Goal: Task Accomplishment & Management: Complete application form

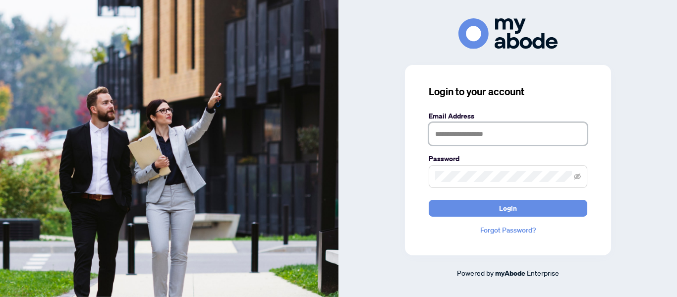
click at [484, 134] on input "text" at bounding box center [508, 133] width 159 height 23
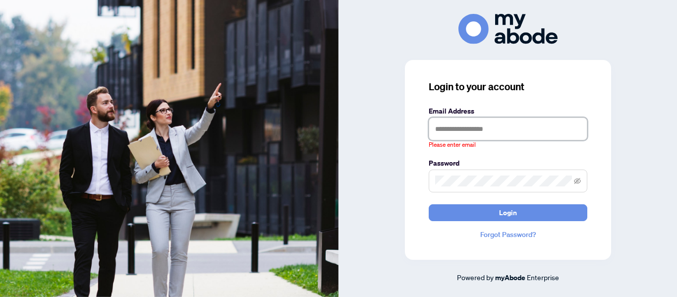
type input "**********"
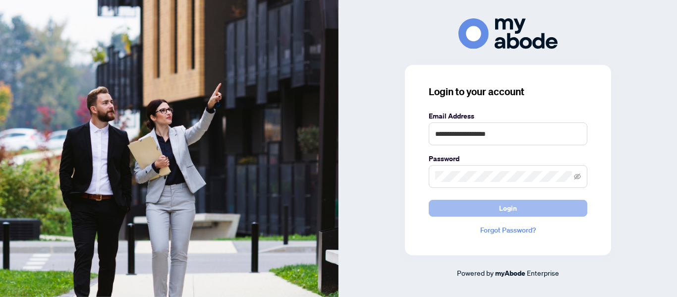
click at [503, 210] on span "Login" at bounding box center [508, 208] width 18 height 16
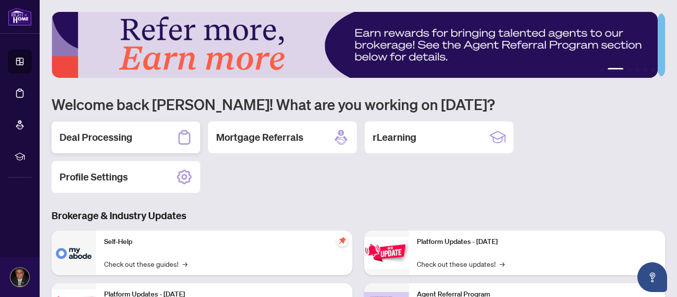
click at [127, 137] on h2 "Deal Processing" at bounding box center [95, 137] width 73 height 14
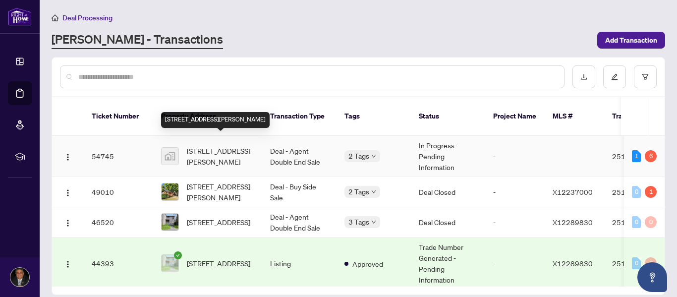
click at [237, 154] on span "[STREET_ADDRESS][PERSON_NAME]" at bounding box center [220, 156] width 67 height 22
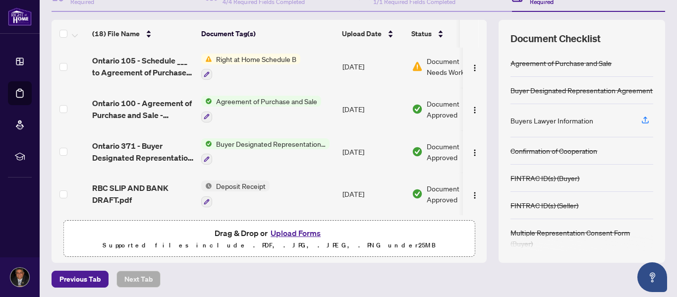
scroll to position [118, 0]
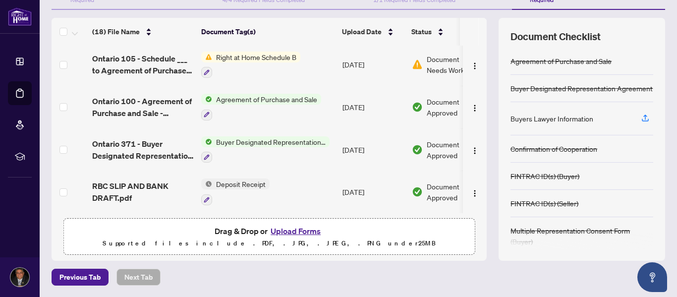
click at [284, 230] on button "Upload Forms" at bounding box center [296, 231] width 56 height 13
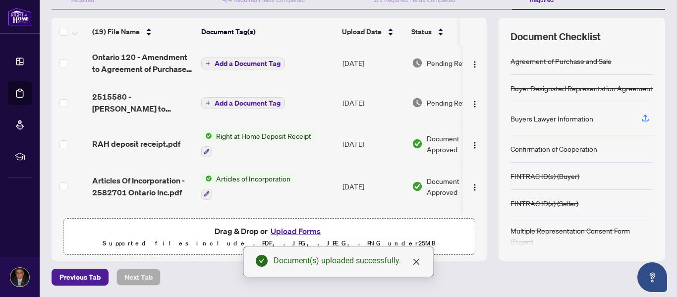
scroll to position [0, 0]
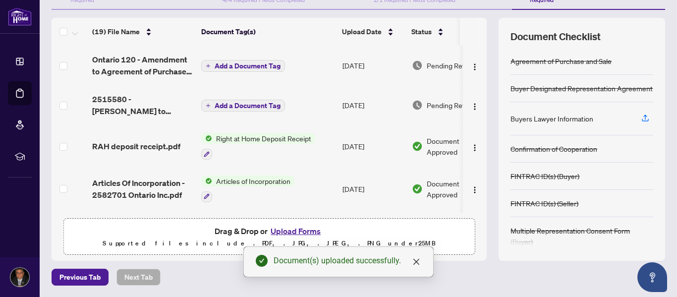
click at [250, 67] on span "Add a Document Tag" at bounding box center [248, 65] width 66 height 7
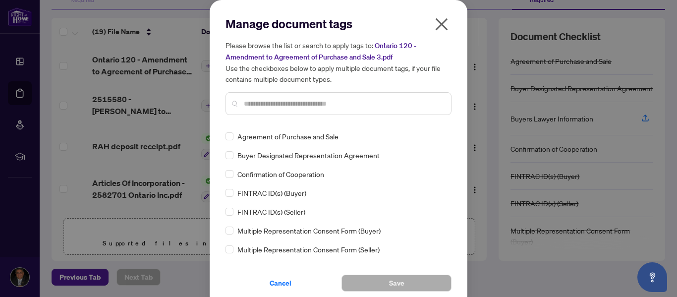
click at [262, 105] on input "text" at bounding box center [343, 103] width 199 height 11
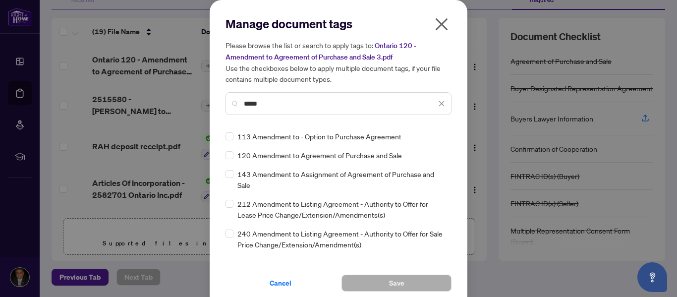
type input "*****"
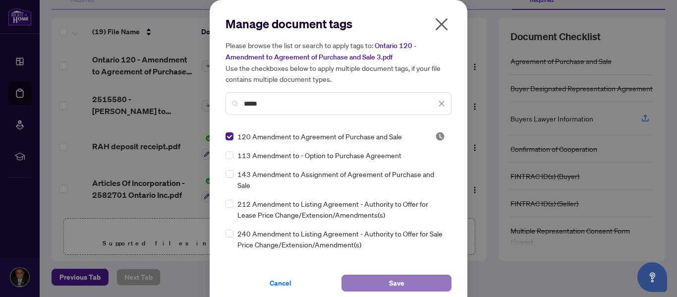
click at [375, 285] on button "Save" at bounding box center [397, 283] width 110 height 17
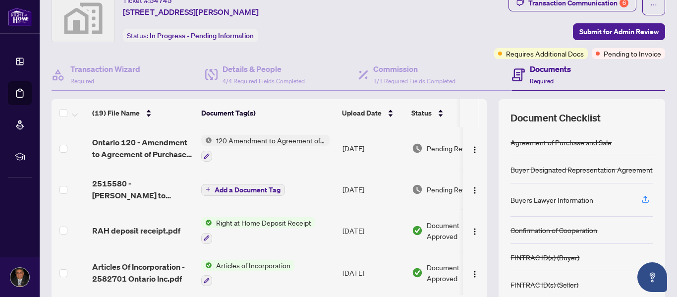
scroll to position [7, 0]
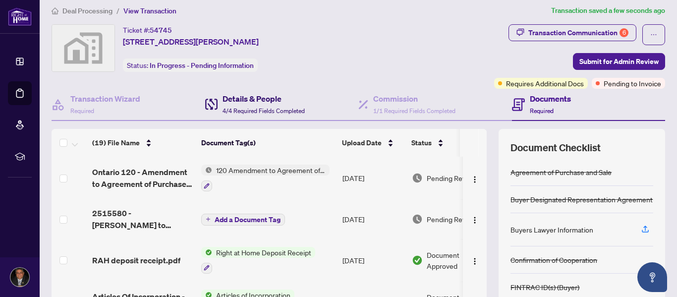
click at [261, 110] on span "4/4 Required Fields Completed" at bounding box center [264, 110] width 82 height 7
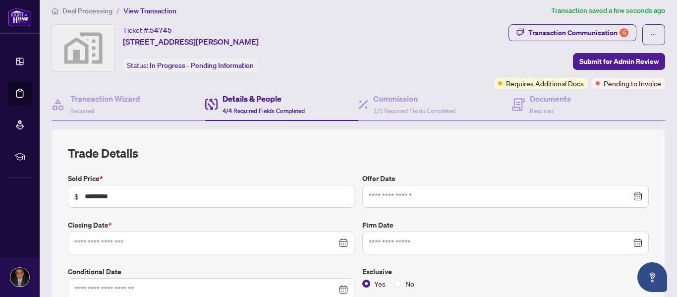
type input "**********"
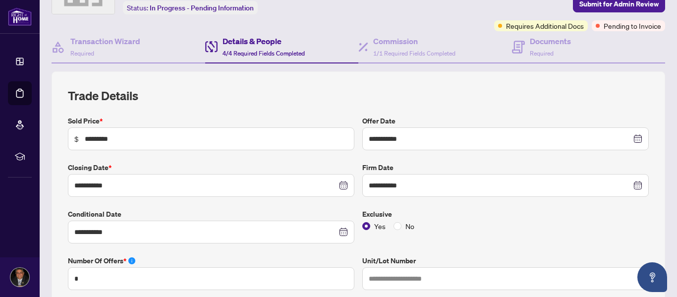
scroll to position [104, 0]
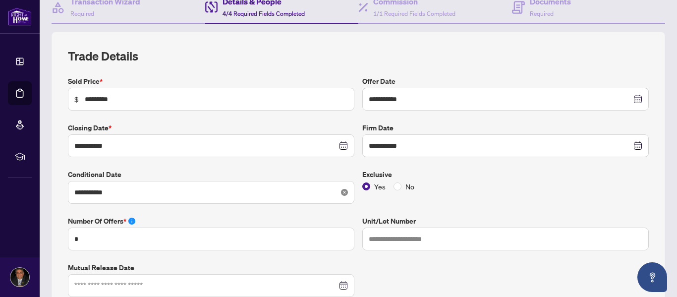
click at [341, 191] on icon "close-circle" at bounding box center [344, 192] width 7 height 7
click at [341, 191] on div at bounding box center [211, 192] width 274 height 11
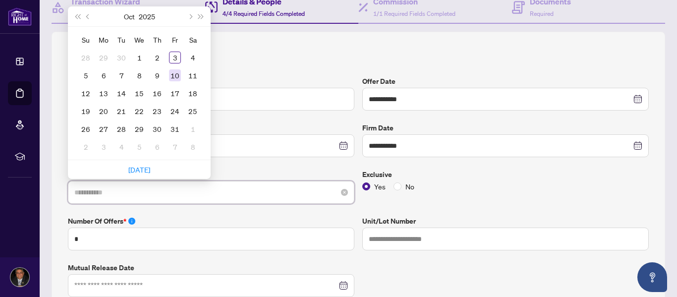
type input "**********"
click at [174, 73] on div "10" at bounding box center [175, 75] width 12 height 12
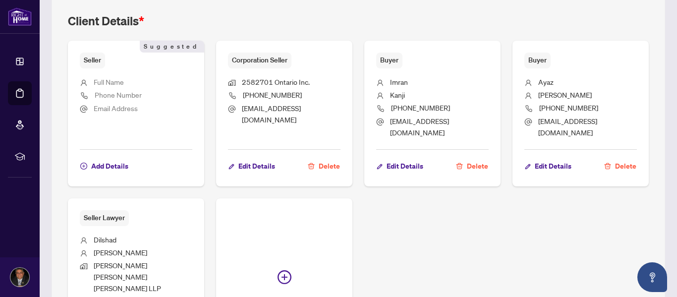
scroll to position [646, 0]
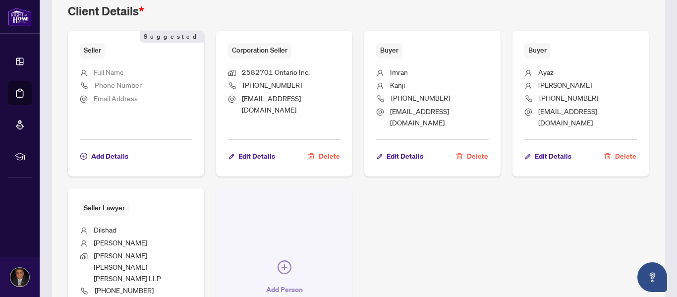
click at [289, 282] on span "Add Person" at bounding box center [284, 290] width 37 height 16
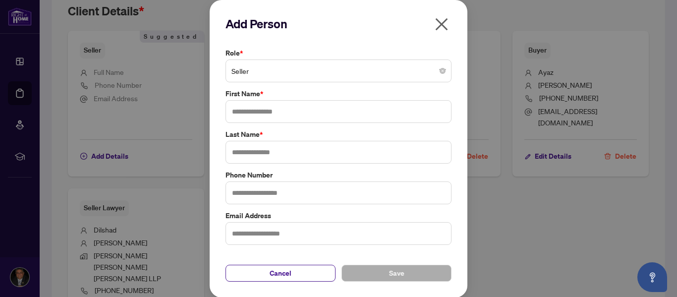
click at [438, 78] on span "Seller" at bounding box center [338, 70] width 214 height 19
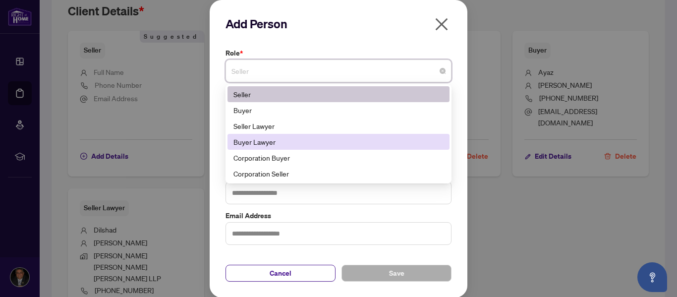
click at [408, 144] on div "Buyer Lawyer" at bounding box center [338, 141] width 210 height 11
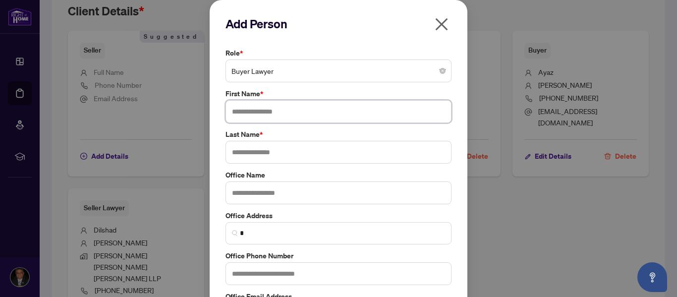
click at [272, 115] on input "text" at bounding box center [339, 111] width 226 height 23
type input "****"
click at [257, 154] on input "text" at bounding box center [339, 152] width 226 height 23
type input "******"
click at [263, 190] on input "text" at bounding box center [339, 192] width 226 height 23
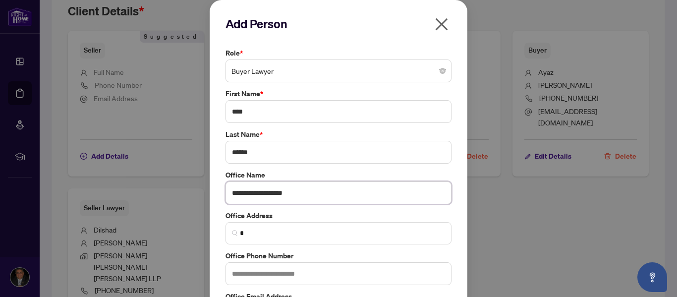
click at [271, 194] on input "**********" at bounding box center [339, 192] width 226 height 23
type input "**********"
click at [238, 153] on input "******" at bounding box center [339, 152] width 226 height 23
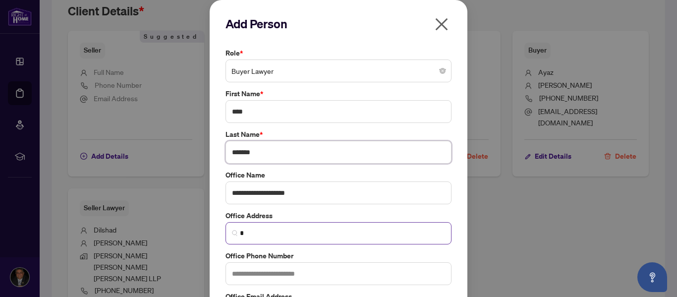
type input "*******"
click at [301, 231] on input "*" at bounding box center [342, 233] width 205 height 10
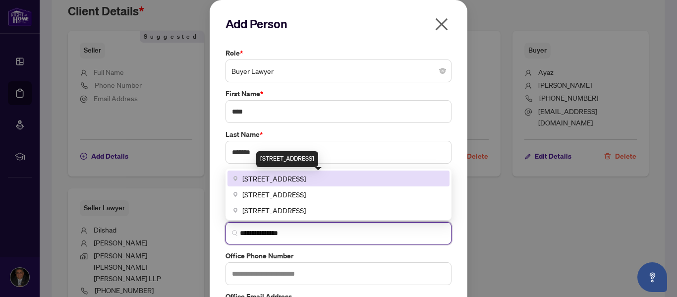
click at [306, 182] on span "110 Bearbrook Road #204, Gloucester, ON, Canada" at bounding box center [273, 178] width 63 height 11
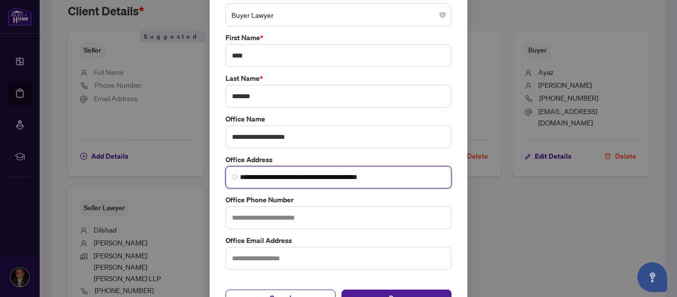
scroll to position [57, 0]
type input "**********"
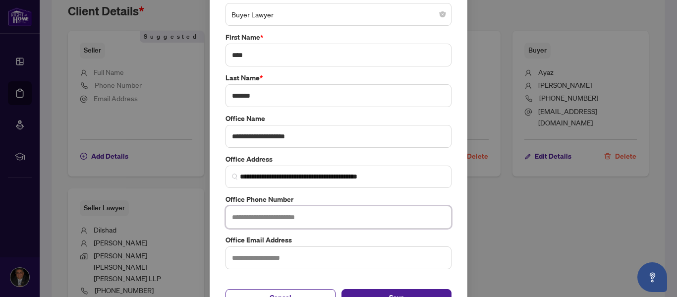
click at [295, 216] on input "text" at bounding box center [339, 217] width 226 height 23
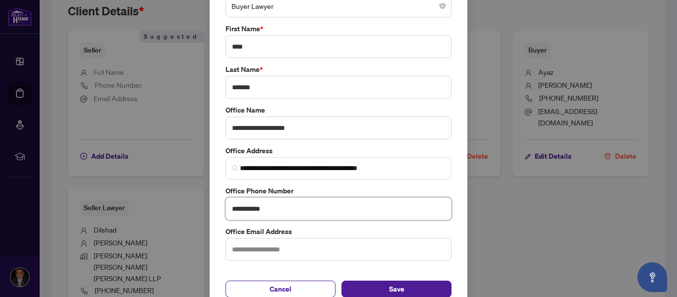
scroll to position [69, 0]
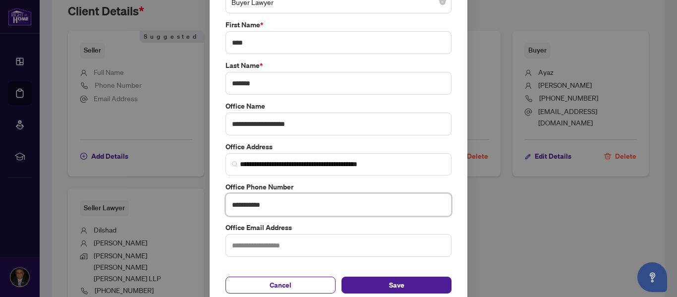
type input "**********"
click at [291, 250] on input "text" at bounding box center [339, 245] width 226 height 23
click at [290, 250] on input "**********" at bounding box center [339, 245] width 226 height 23
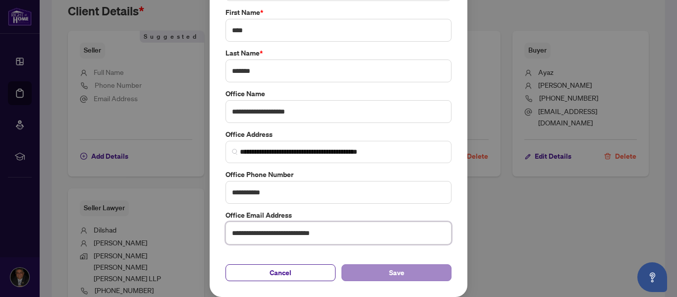
type input "**********"
click at [391, 269] on span "Save" at bounding box center [396, 273] width 15 height 16
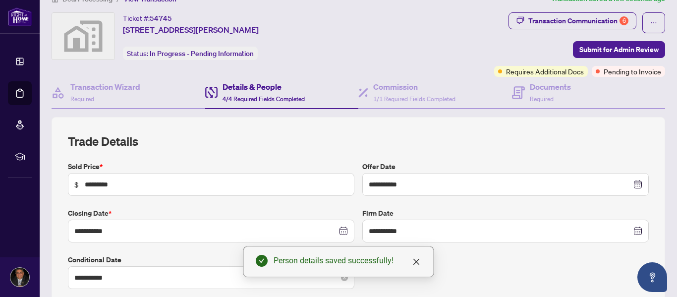
scroll to position [0, 0]
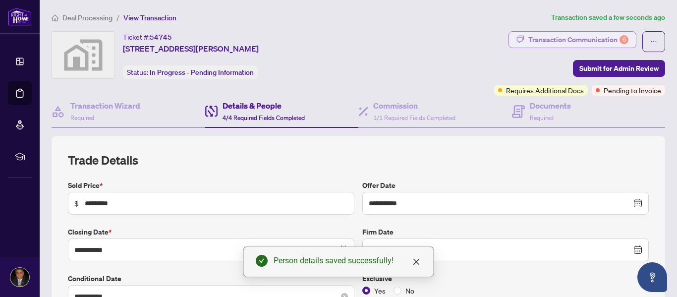
click at [585, 39] on div "Transaction Communication 6" at bounding box center [578, 40] width 100 height 16
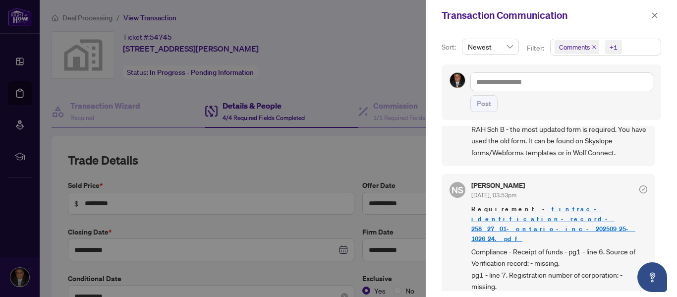
scroll to position [533, 0]
click at [566, 258] on span "Compliance - Receipt of funds - pg1 - line 6. Source of Verification record: - …" at bounding box center [559, 270] width 176 height 47
click at [654, 19] on span "button" at bounding box center [654, 15] width 7 height 16
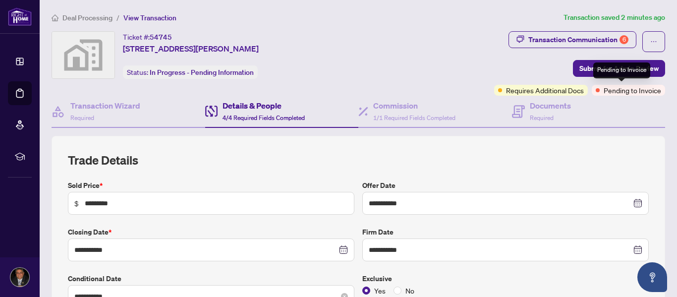
click at [604, 70] on div "Pending to Invoice" at bounding box center [621, 70] width 57 height 16
click at [589, 71] on span "Submit for Admin Review" at bounding box center [618, 68] width 79 height 16
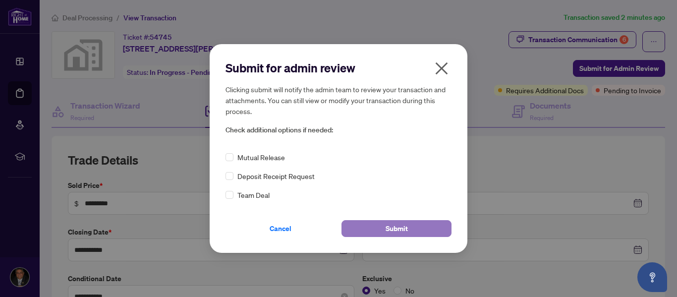
click at [402, 231] on span "Submit" at bounding box center [397, 229] width 22 height 16
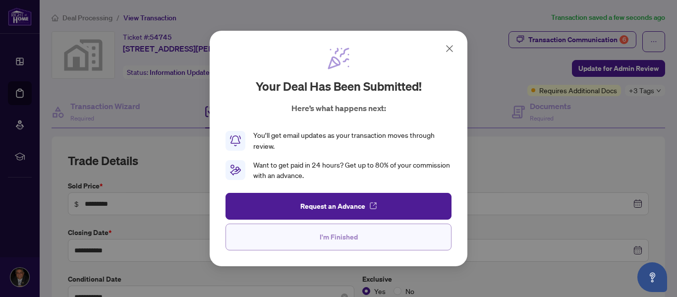
click at [343, 238] on span "I'm Finished" at bounding box center [339, 237] width 38 height 16
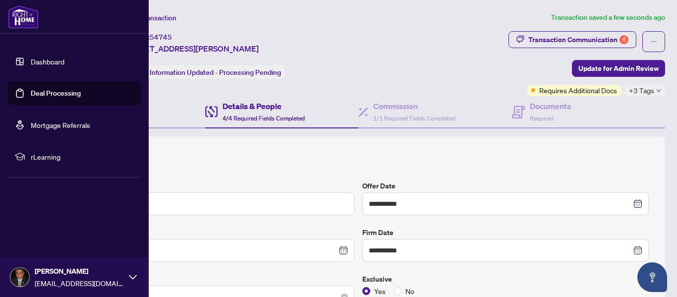
click at [37, 64] on link "Dashboard" at bounding box center [48, 61] width 34 height 9
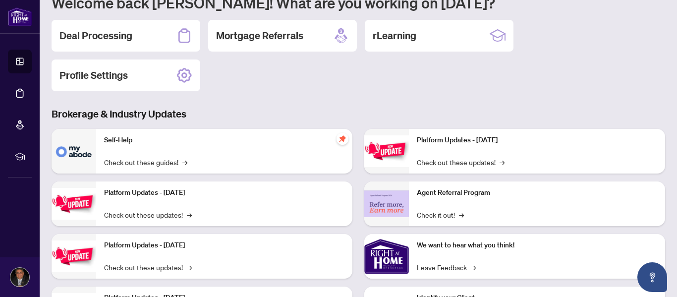
scroll to position [148, 0]
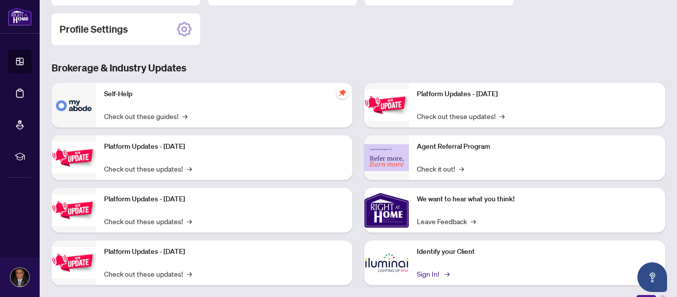
click at [430, 274] on link "Sign In! →" at bounding box center [432, 273] width 31 height 11
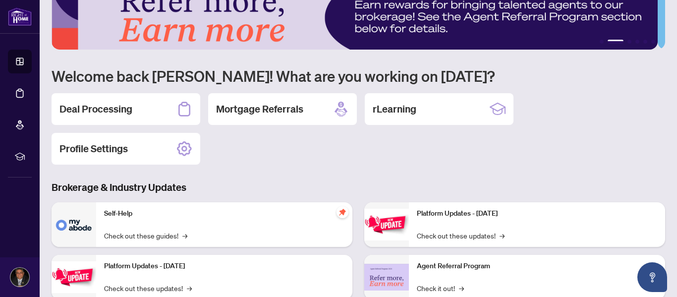
scroll to position [0, 0]
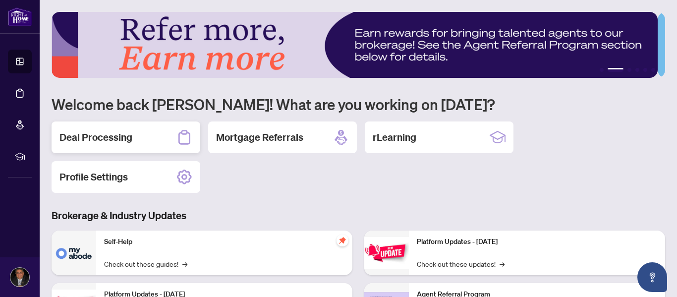
click at [116, 137] on h2 "Deal Processing" at bounding box center [95, 137] width 73 height 14
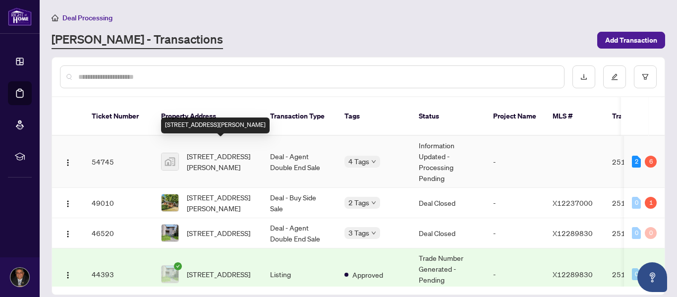
click at [242, 153] on span "[STREET_ADDRESS][PERSON_NAME]" at bounding box center [220, 162] width 67 height 22
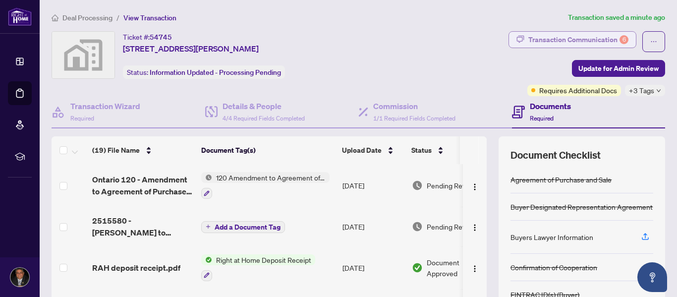
click at [566, 39] on div "Transaction Communication 6" at bounding box center [578, 40] width 100 height 16
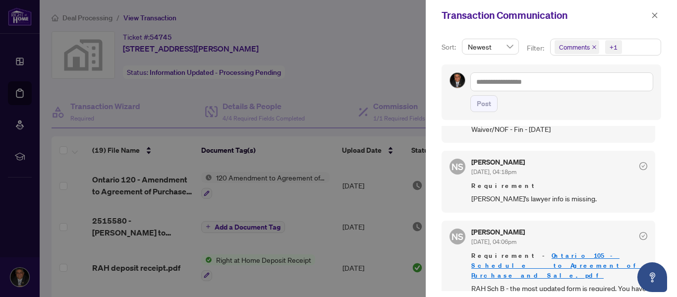
scroll to position [390, 0]
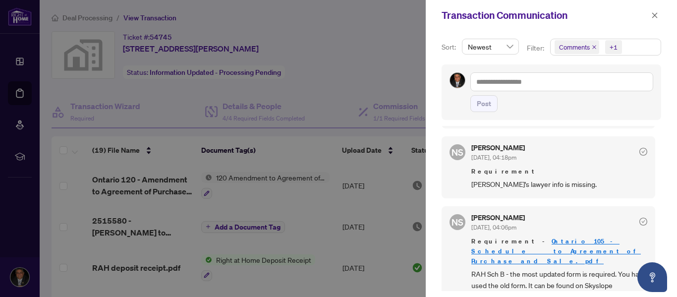
click at [640, 153] on icon "check-circle" at bounding box center [643, 152] width 8 height 8
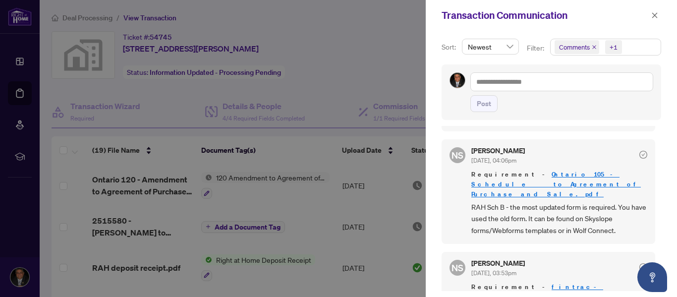
scroll to position [460, 0]
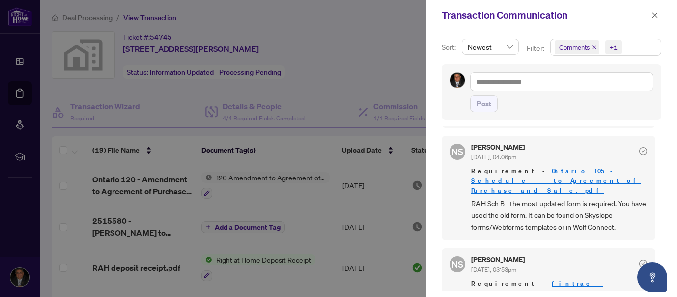
click at [592, 198] on span "RAH Sch B - the most updated form is required. You have used the old form. It c…" at bounding box center [559, 215] width 176 height 35
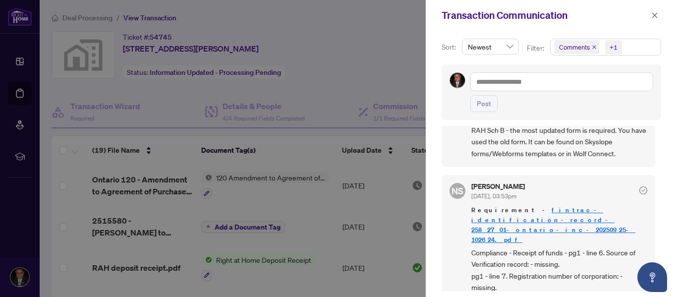
scroll to position [544, 0]
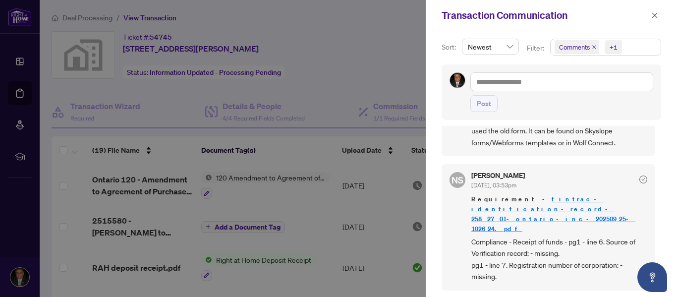
click at [558, 195] on link "fintrac-identification-record-2582701-ontario-inc-20250925-102624.pdf" at bounding box center [553, 214] width 164 height 38
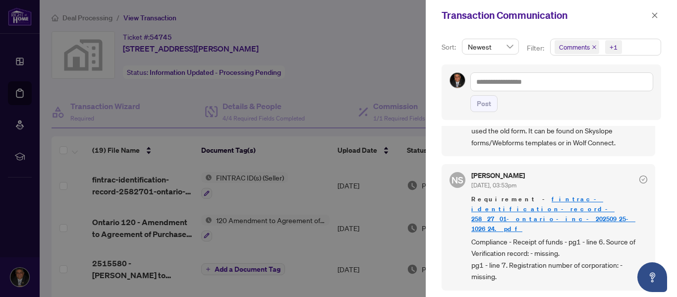
scroll to position [2, 0]
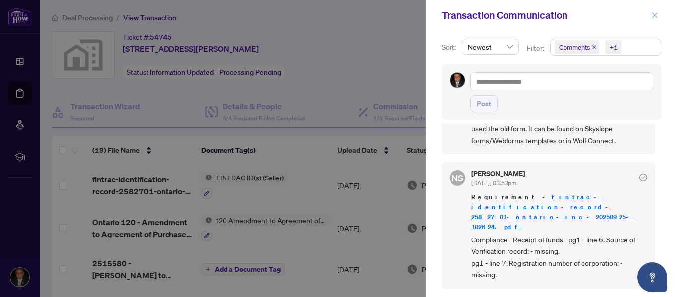
click at [649, 19] on button "button" at bounding box center [654, 15] width 13 height 12
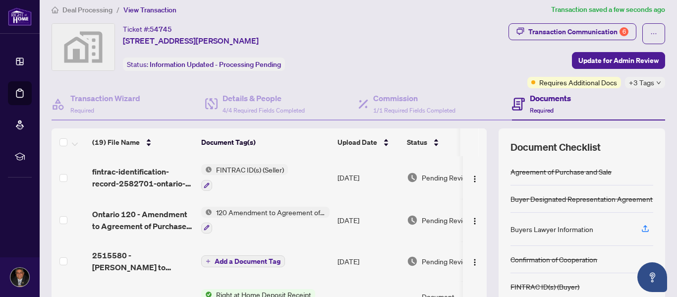
scroll to position [0, 0]
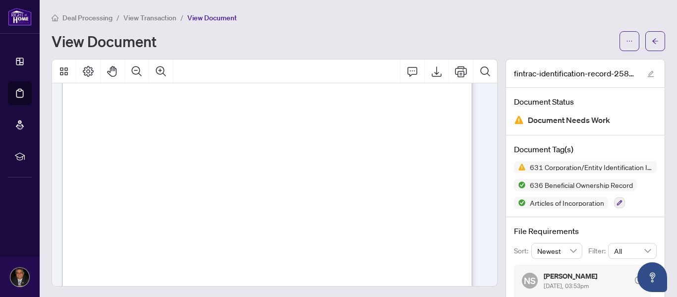
scroll to position [568, 0]
click at [653, 46] on button "button" at bounding box center [655, 41] width 20 height 20
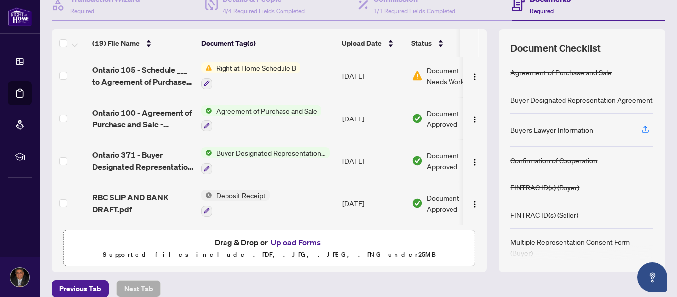
scroll to position [118, 0]
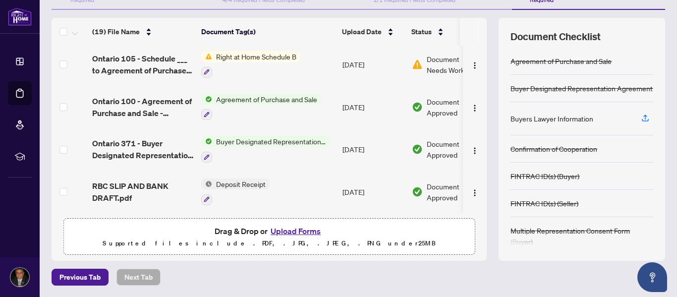
click at [288, 227] on button "Upload Forms" at bounding box center [296, 231] width 56 height 13
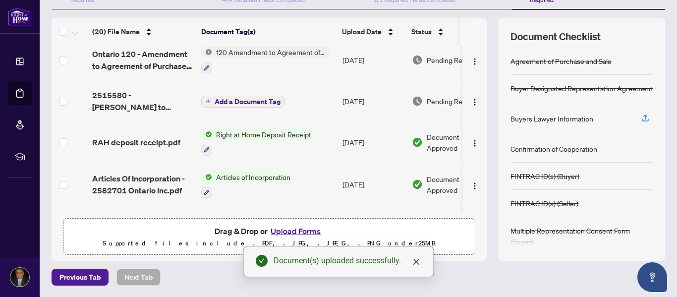
scroll to position [46, 0]
click at [244, 159] on td "Right at Home Deposit Receipt" at bounding box center [267, 143] width 141 height 43
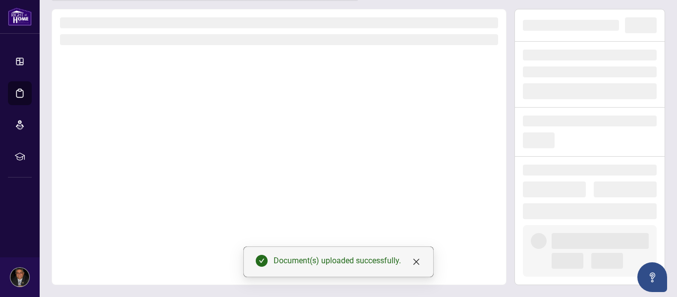
scroll to position [41, 0]
click at [244, 159] on div at bounding box center [279, 147] width 455 height 276
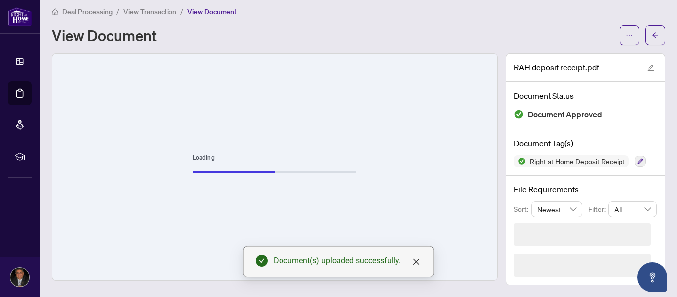
scroll to position [0, 0]
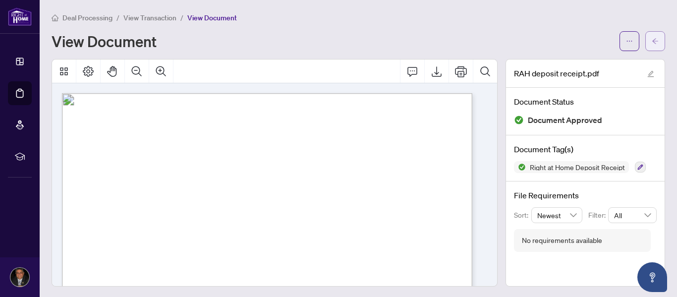
click at [653, 33] on button "button" at bounding box center [655, 41] width 20 height 20
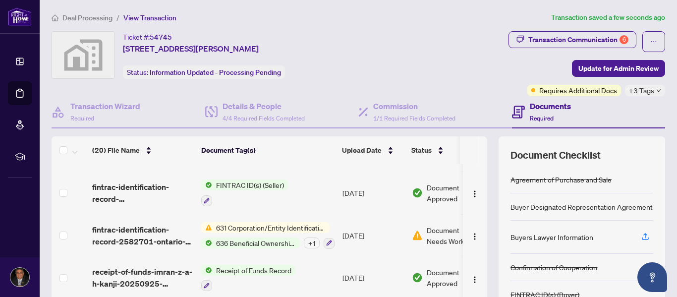
scroll to position [200, 0]
click at [300, 227] on span "631 Corporation/Entity Identification InformationRecord" at bounding box center [270, 227] width 117 height 11
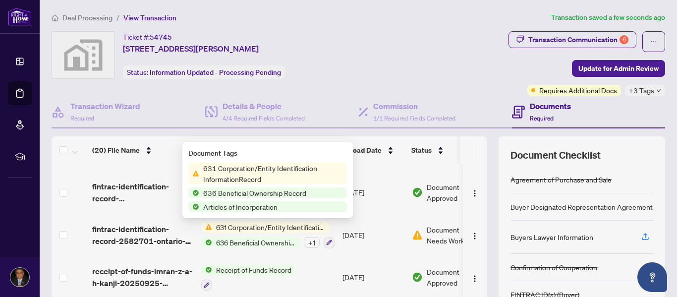
click at [300, 227] on span "631 Corporation/Entity Identification InformationRecord" at bounding box center [270, 227] width 117 height 11
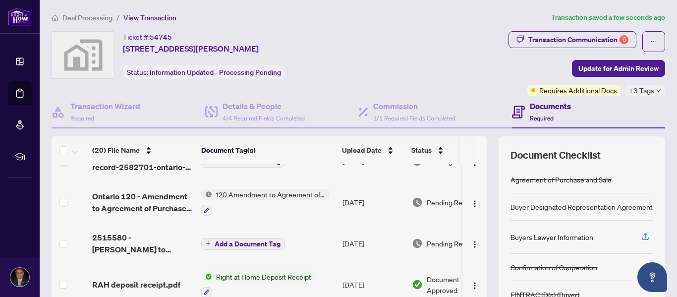
scroll to position [0, 0]
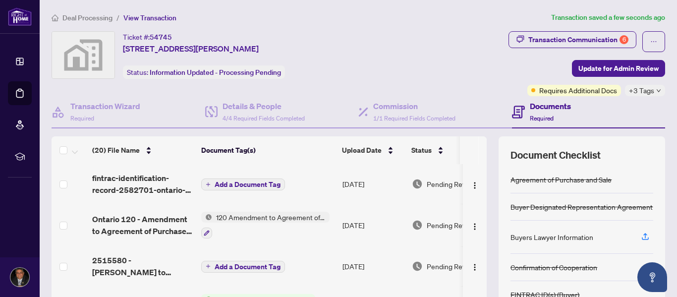
click at [261, 188] on button "Add a Document Tag" at bounding box center [243, 184] width 84 height 12
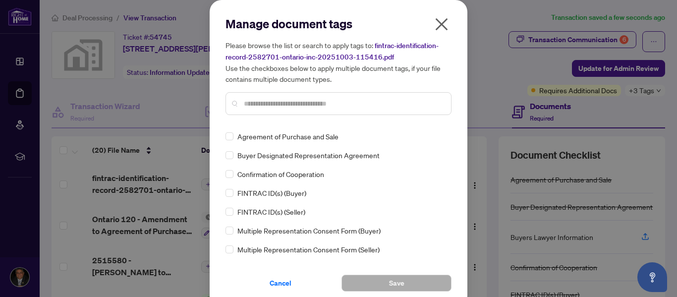
click at [250, 106] on input "text" at bounding box center [343, 103] width 199 height 11
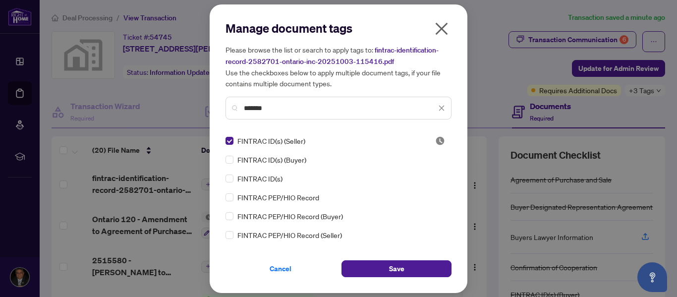
click at [287, 106] on input "*******" at bounding box center [340, 108] width 192 height 11
type input "*"
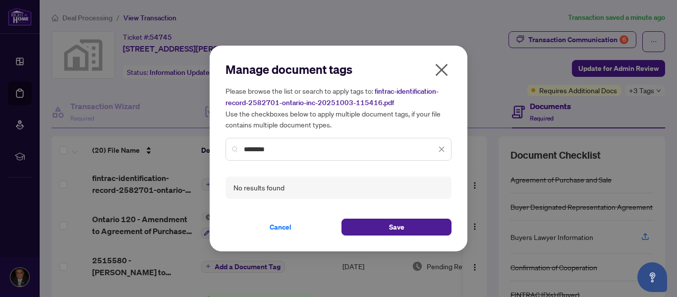
type input "*******"
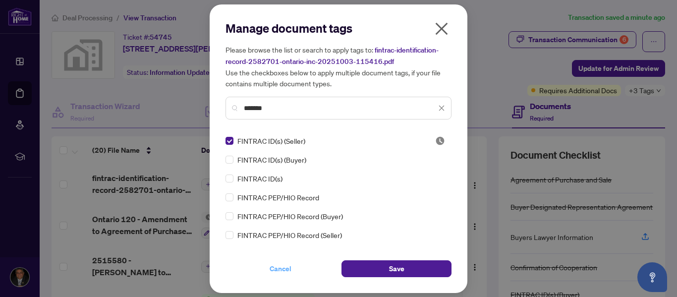
click at [275, 274] on span "Cancel" at bounding box center [281, 269] width 22 height 16
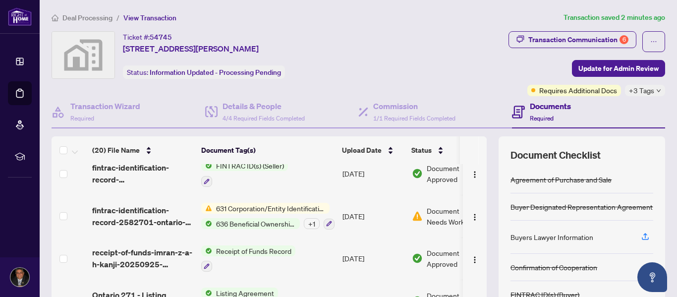
scroll to position [218, 0]
click at [310, 223] on div "+ 1" at bounding box center [312, 224] width 16 height 11
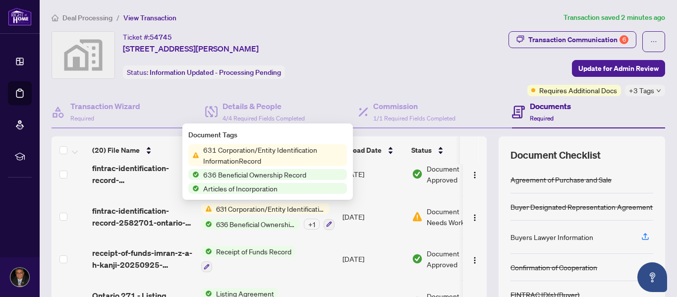
click at [311, 240] on td "Receipt of Funds Record" at bounding box center [267, 259] width 141 height 43
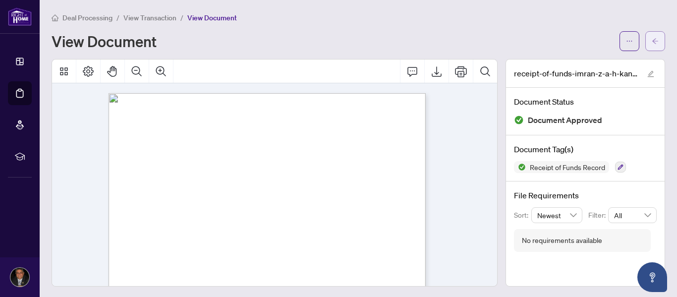
click at [652, 38] on icon "arrow-left" at bounding box center [655, 41] width 7 height 7
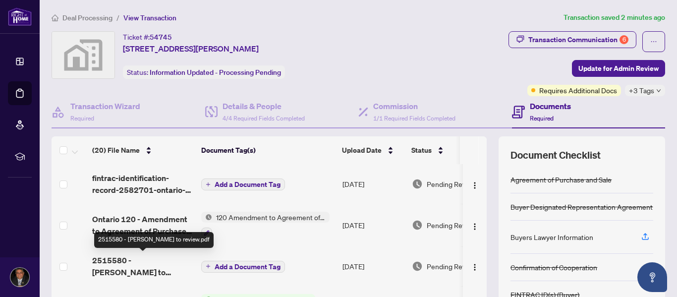
click at [118, 257] on span "2515580 - [PERSON_NAME] to review.pdf" at bounding box center [142, 266] width 101 height 24
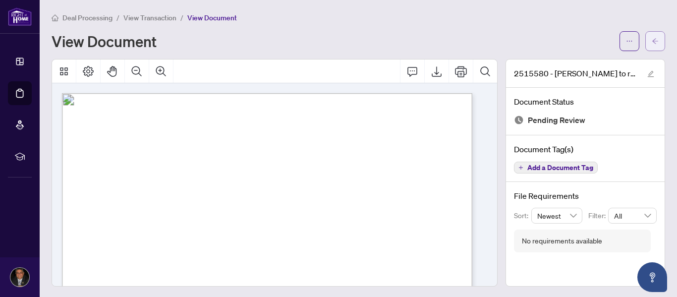
click at [652, 44] on icon "arrow-left" at bounding box center [655, 41] width 7 height 7
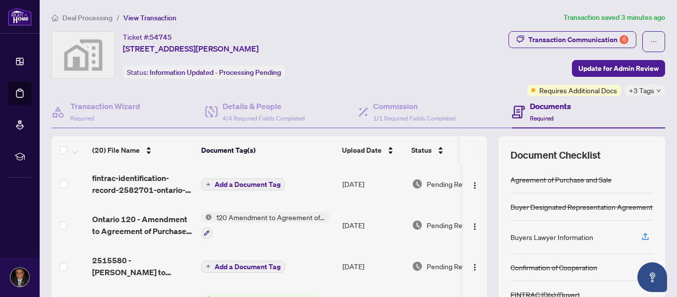
click at [265, 181] on span "Add a Document Tag" at bounding box center [248, 184] width 66 height 7
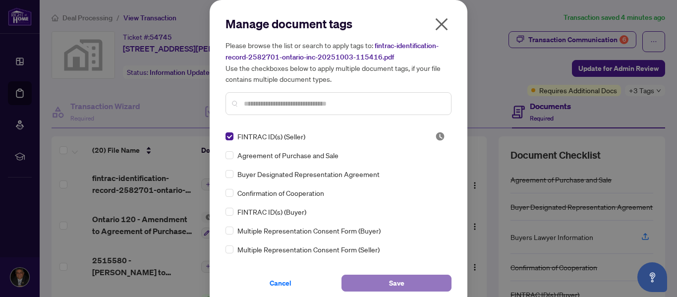
click at [394, 283] on span "Save" at bounding box center [396, 283] width 15 height 16
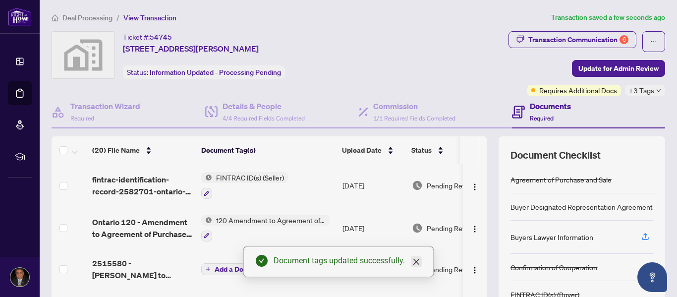
click at [414, 261] on icon "close" at bounding box center [416, 262] width 8 height 8
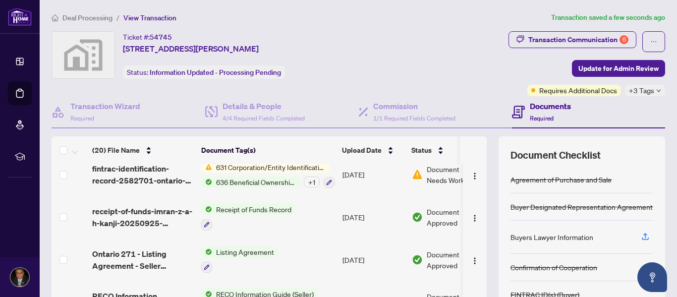
scroll to position [263, 0]
click at [471, 176] on img "button" at bounding box center [475, 176] width 8 height 8
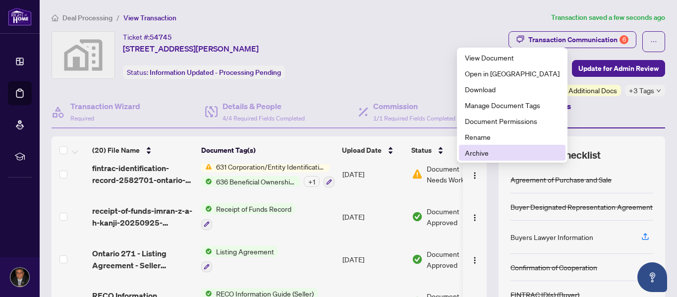
click at [474, 150] on span "Archive" at bounding box center [512, 152] width 95 height 11
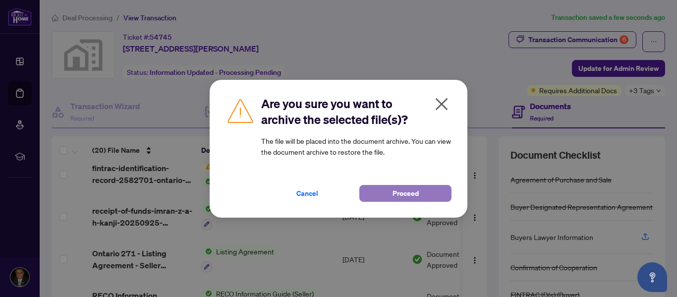
click at [404, 196] on span "Proceed" at bounding box center [406, 193] width 26 height 16
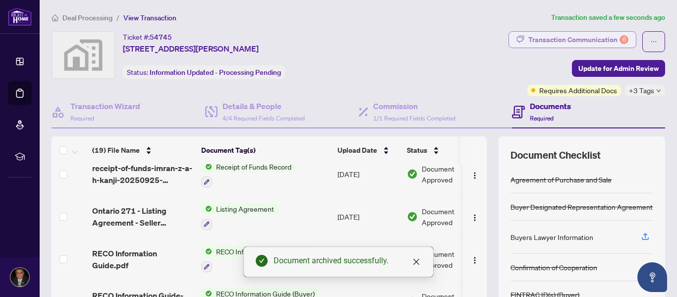
click at [576, 39] on div "Transaction Communication 6" at bounding box center [578, 40] width 100 height 16
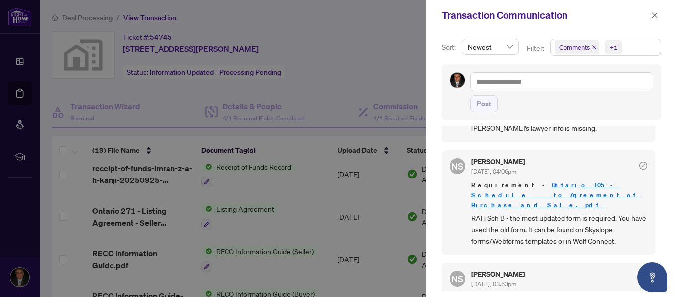
scroll to position [440, 0]
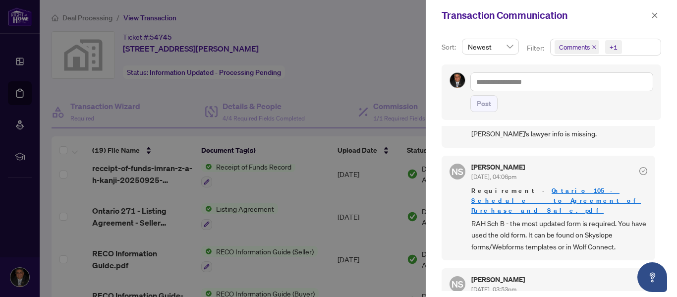
click at [540, 194] on link "Ontario 105 - Schedule ___ to Agreement of Purchase and Sale.pdf" at bounding box center [556, 200] width 170 height 28
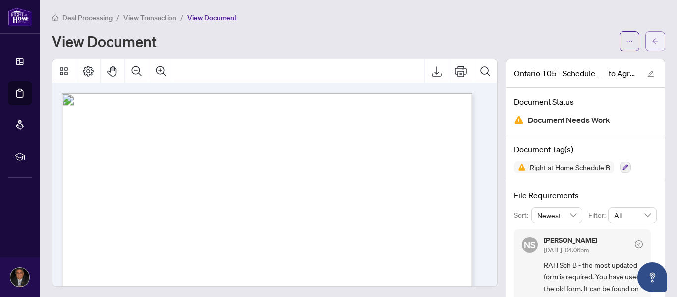
click at [645, 37] on button "button" at bounding box center [655, 41] width 20 height 20
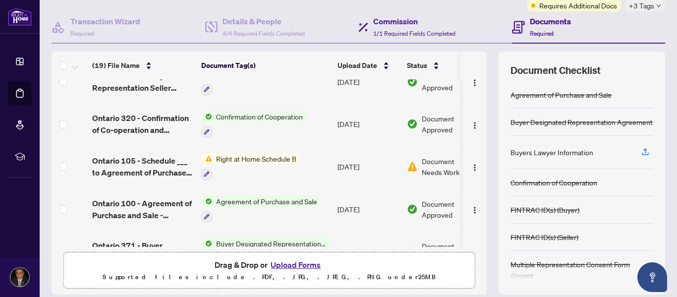
scroll to position [599, 0]
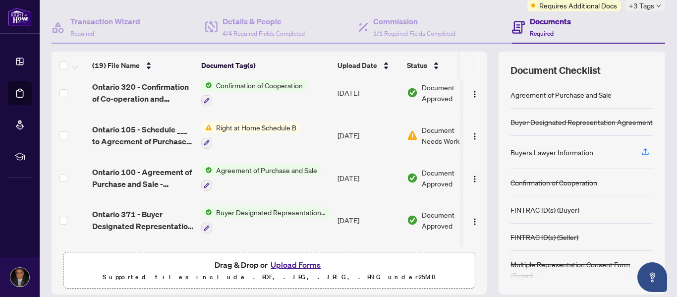
click at [559, 104] on div "Agreement of Purchase and Sale" at bounding box center [582, 94] width 143 height 27
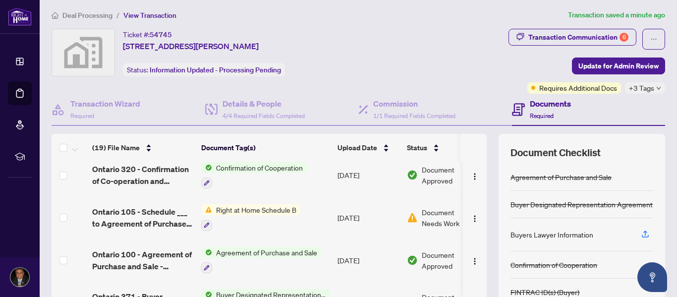
scroll to position [0, 0]
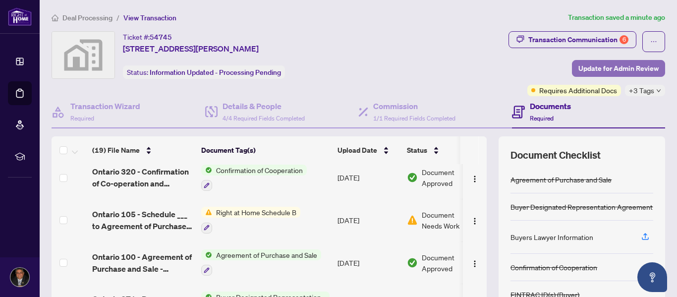
click at [595, 63] on span "Update for Admin Review" at bounding box center [618, 68] width 80 height 16
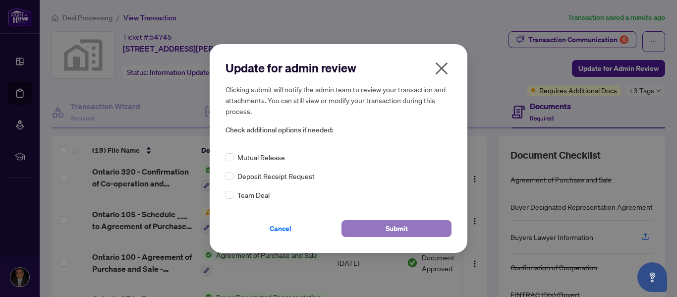
click at [387, 227] on span "Submit" at bounding box center [397, 229] width 22 height 16
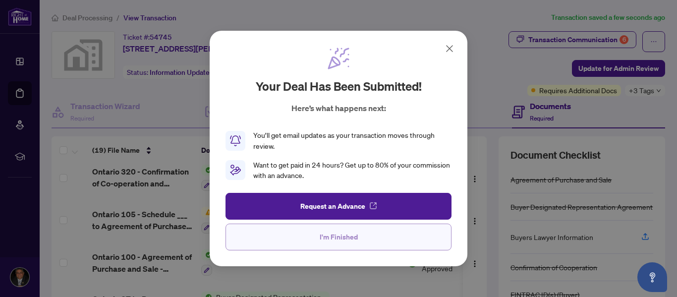
click at [335, 236] on span "I'm Finished" at bounding box center [339, 237] width 38 height 16
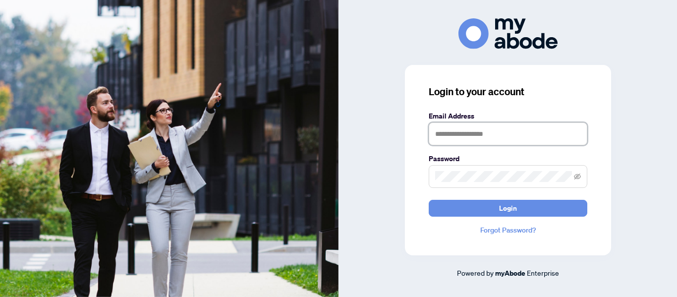
click at [487, 130] on input "text" at bounding box center [508, 133] width 159 height 23
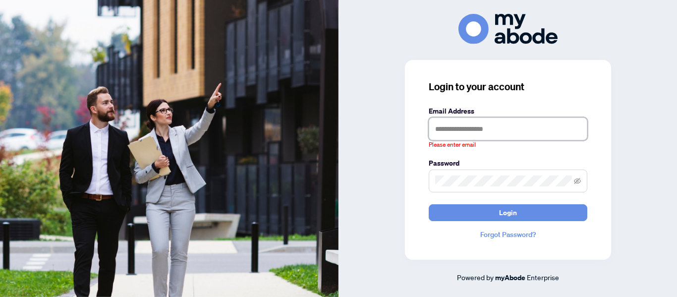
type input "**********"
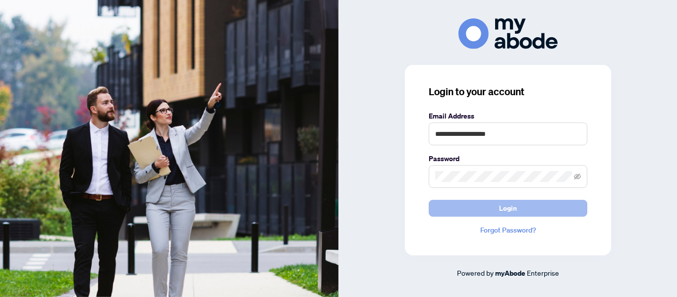
click at [496, 210] on button "Login" at bounding box center [508, 208] width 159 height 17
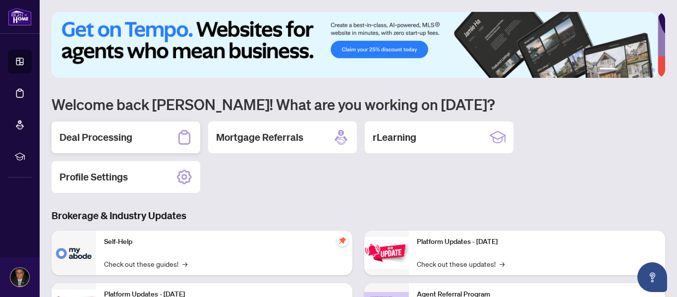
click at [112, 140] on h2 "Deal Processing" at bounding box center [95, 137] width 73 height 14
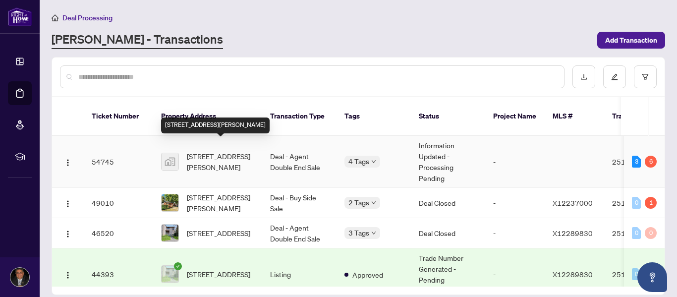
click at [220, 155] on span "[STREET_ADDRESS][PERSON_NAME]" at bounding box center [220, 162] width 67 height 22
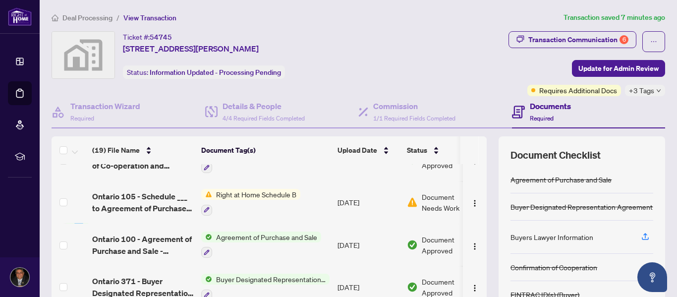
scroll to position [636, 0]
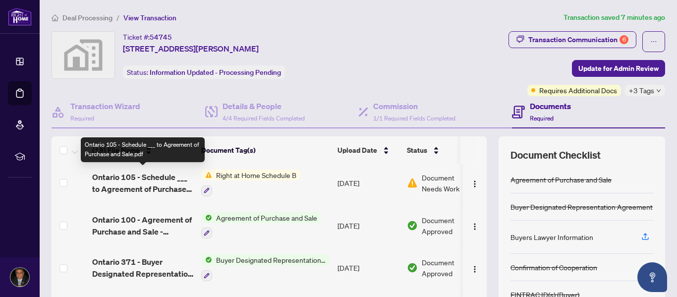
click at [172, 182] on span "Ontario 105 - Schedule ___ to Agreement of Purchase and Sale.pdf" at bounding box center [142, 183] width 101 height 24
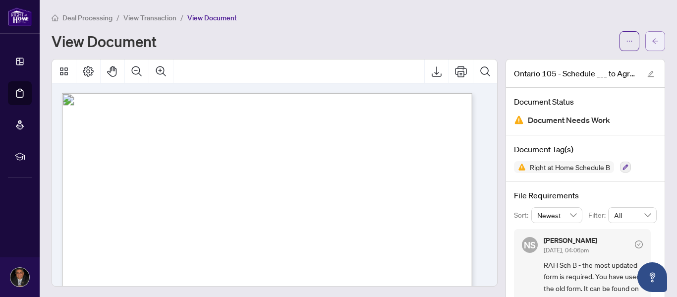
click at [652, 45] on span "button" at bounding box center [655, 41] width 7 height 16
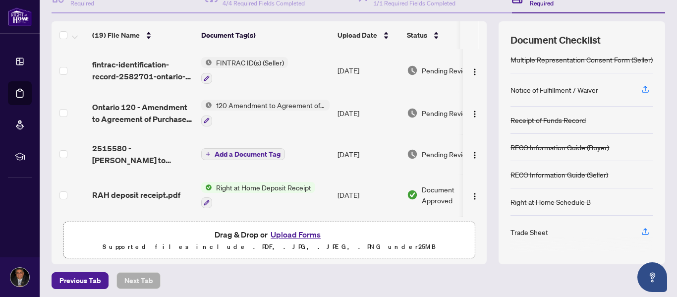
scroll to position [118, 0]
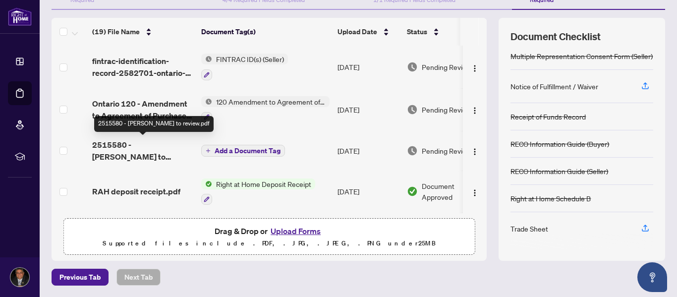
click at [142, 144] on span "2515580 - [PERSON_NAME] to review.pdf" at bounding box center [142, 151] width 101 height 24
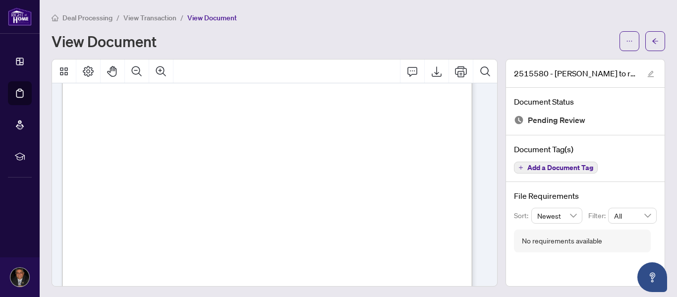
scroll to position [241, 0]
click at [431, 73] on icon "Export" at bounding box center [437, 71] width 12 height 12
click at [431, 71] on icon "Export" at bounding box center [437, 71] width 12 height 12
click at [645, 37] on button "button" at bounding box center [655, 41] width 20 height 20
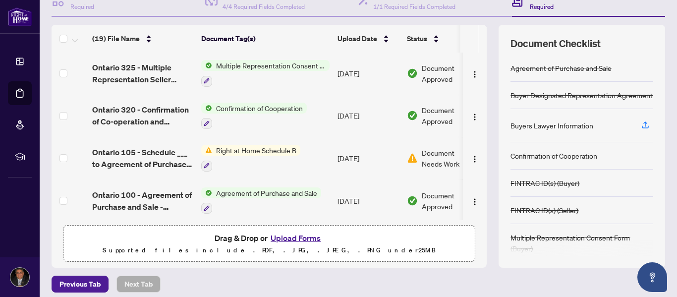
scroll to position [118, 0]
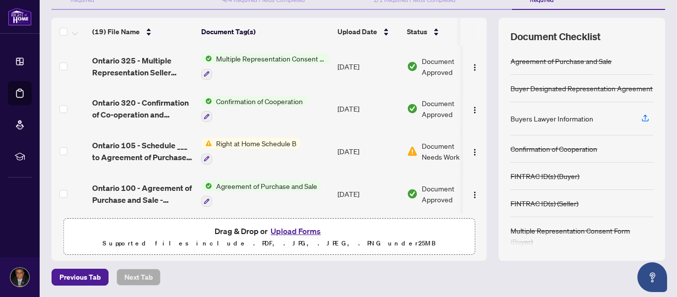
click at [297, 230] on button "Upload Forms" at bounding box center [296, 231] width 56 height 13
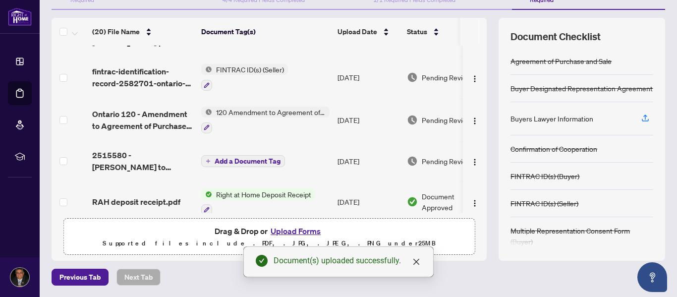
scroll to position [0, 0]
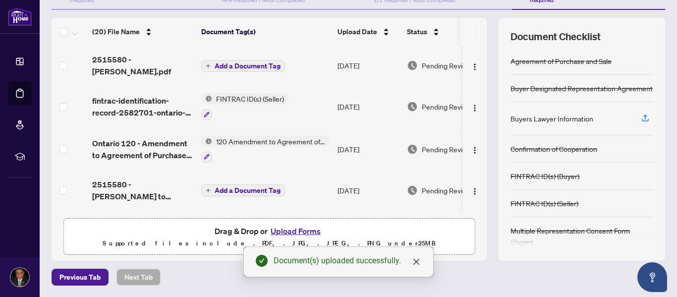
click at [247, 63] on span "Add a Document Tag" at bounding box center [248, 65] width 66 height 7
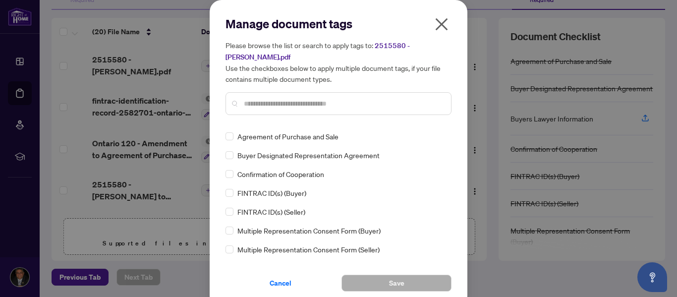
click at [253, 100] on input "text" at bounding box center [343, 103] width 199 height 11
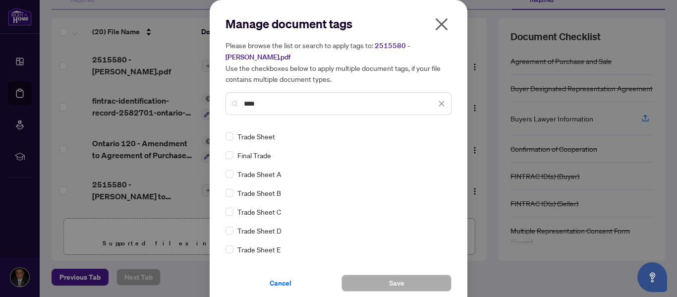
type input "****"
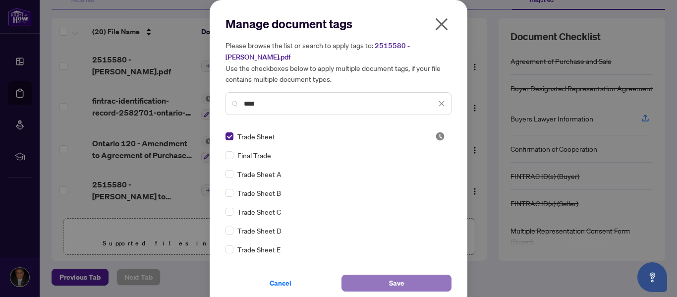
click at [392, 282] on span "Save" at bounding box center [396, 283] width 15 height 16
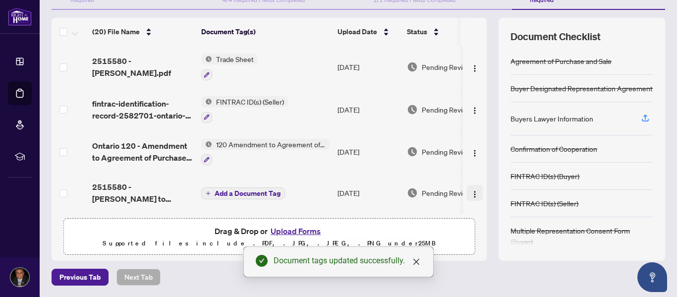
click at [471, 192] on img "button" at bounding box center [475, 194] width 8 height 8
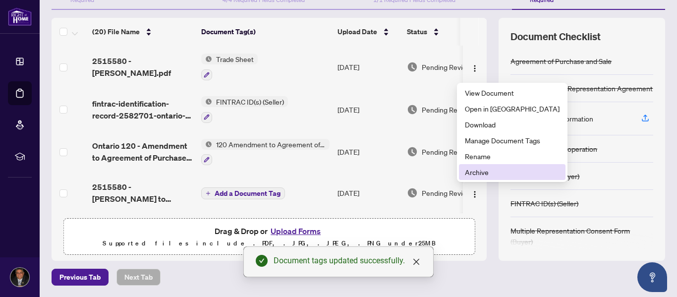
click at [475, 175] on span "Archive" at bounding box center [512, 172] width 95 height 11
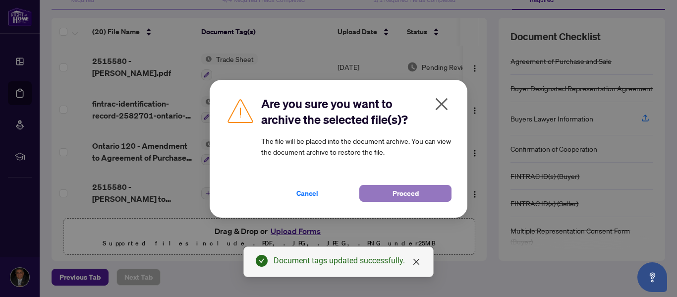
click at [424, 192] on button "Proceed" at bounding box center [405, 193] width 92 height 17
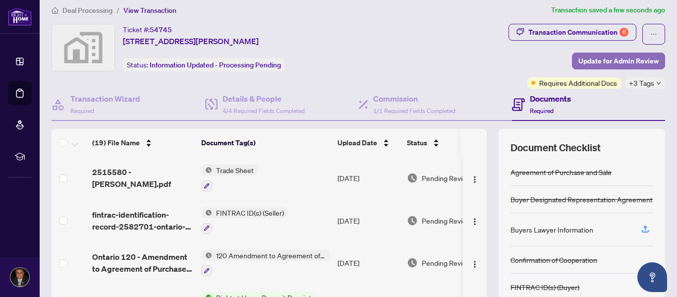
click at [596, 55] on span "Update for Admin Review" at bounding box center [618, 61] width 80 height 16
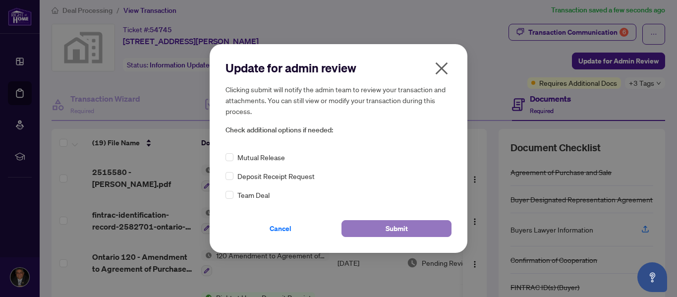
click at [401, 225] on span "Submit" at bounding box center [397, 229] width 22 height 16
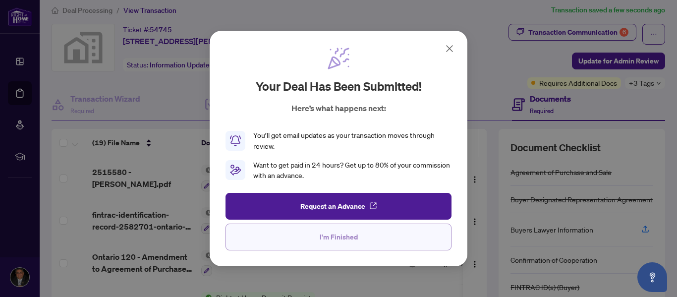
click at [393, 235] on button "I'm Finished" at bounding box center [339, 237] width 226 height 27
